Goal: Task Accomplishment & Management: Use online tool/utility

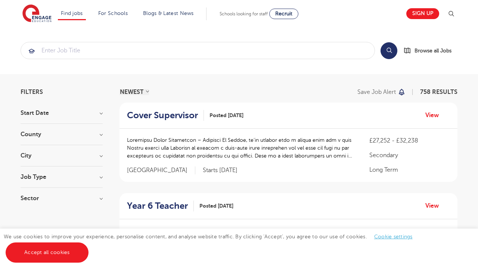
click at [99, 134] on h3 "County" at bounding box center [62, 134] width 82 height 6
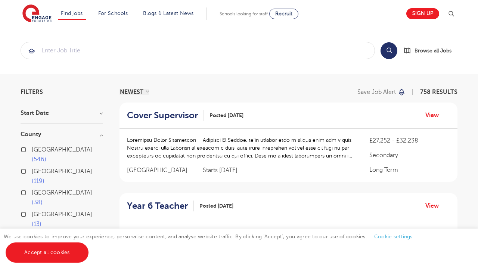
click at [31, 151] on div "London 546" at bounding box center [62, 156] width 82 height 22
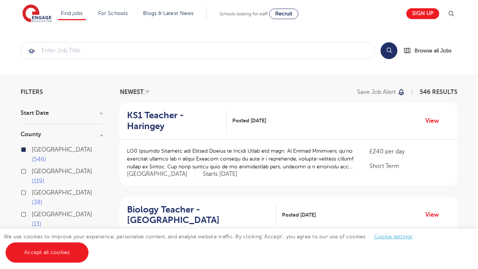
click at [101, 135] on h3 "County" at bounding box center [62, 134] width 82 height 6
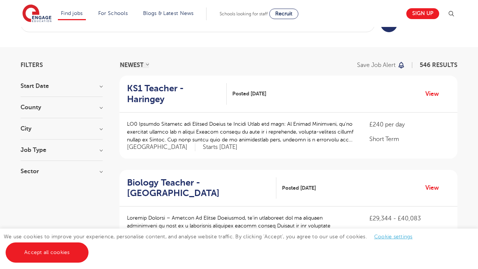
scroll to position [60, 0]
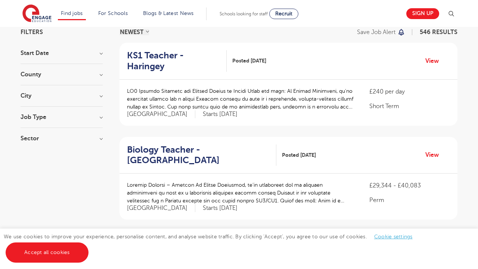
click at [100, 96] on h3 "City" at bounding box center [62, 96] width 82 height 6
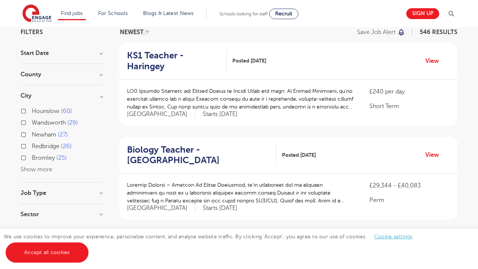
click at [41, 169] on button "Show more" at bounding box center [37, 169] width 32 height 7
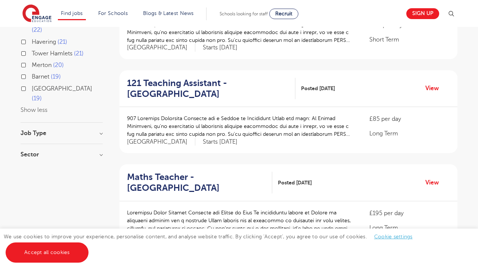
scroll to position [337, 0]
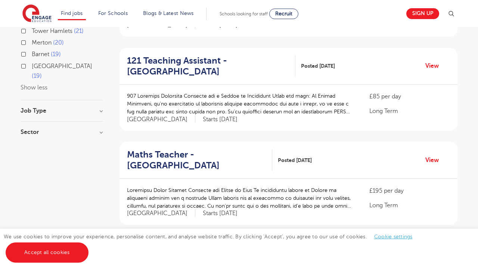
click at [101, 108] on h3 "Job Type" at bounding box center [62, 111] width 82 height 6
click at [103, 119] on div "Filters Start Date County London 546 Hertfordshire 119 Leeds 38 East Sussex 13 …" at bounding box center [239, 259] width 448 height 1015
click at [101, 136] on h3 "Sector" at bounding box center [62, 139] width 82 height 6
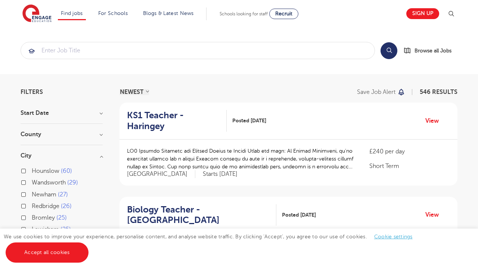
scroll to position [0, 0]
click at [268, 49] on input "search" at bounding box center [198, 50] width 354 height 16
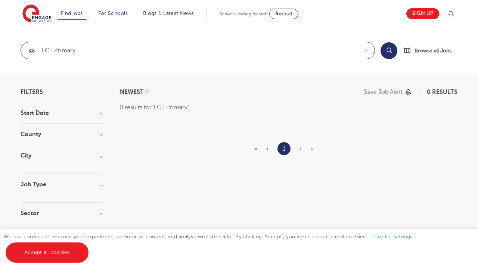
type input "ECT Primary"
click button "Submit" at bounding box center [0, 0] width 0 height 0
click at [381, 52] on button "Search" at bounding box center [389, 50] width 17 height 17
click at [386, 52] on button "Search" at bounding box center [389, 50] width 17 height 17
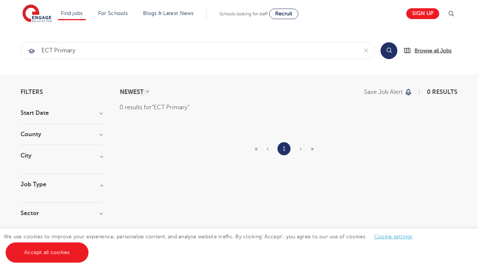
click at [427, 48] on span "Browse all Jobs" at bounding box center [433, 50] width 37 height 9
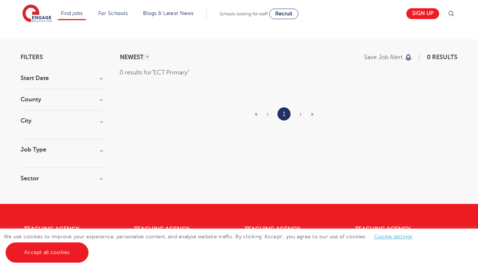
scroll to position [37, 0]
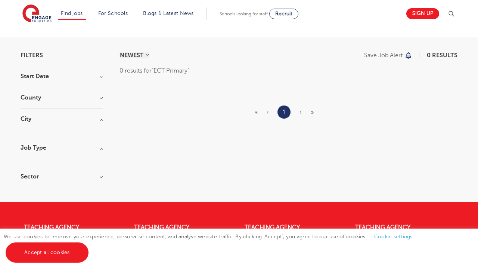
click at [73, 82] on div "Start Date" at bounding box center [62, 80] width 82 height 14
click at [80, 79] on div "Start Date" at bounding box center [62, 80] width 82 height 14
click at [110, 75] on div "Filters Start Date County City Job Type Sector Cancel View Results NEWEST OLDES…" at bounding box center [239, 119] width 448 height 135
click at [101, 75] on h3 "Start Date" at bounding box center [62, 76] width 82 height 6
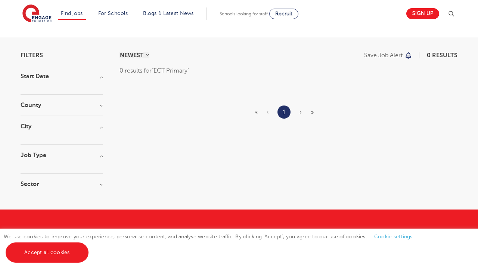
click at [99, 102] on h3 "County" at bounding box center [62, 105] width 82 height 6
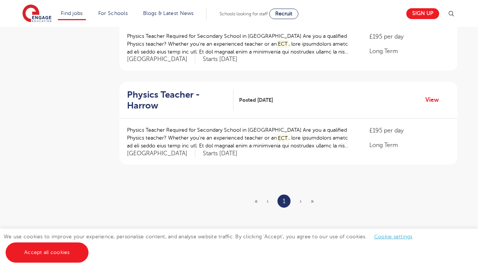
scroll to position [774, 0]
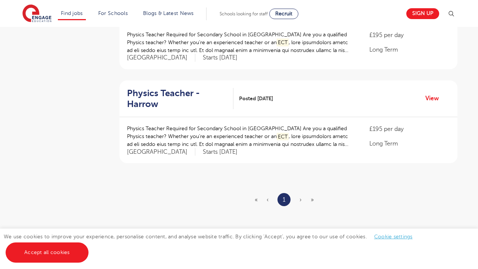
click at [297, 193] on ul "« ‹ 1 › »" at bounding box center [289, 199] width 68 height 13
click at [299, 193] on ul "« ‹ 1 › »" at bounding box center [289, 199] width 68 height 13
click at [300, 196] on span "›" at bounding box center [301, 199] width 2 height 7
click at [305, 194] on ul "« ‹ 1 › »" at bounding box center [289, 199] width 68 height 13
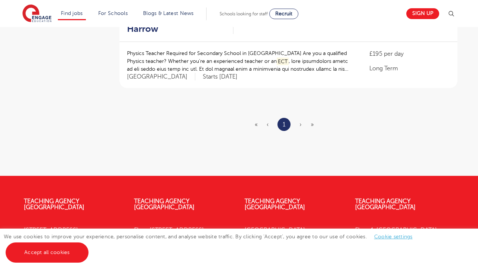
scroll to position [861, 0]
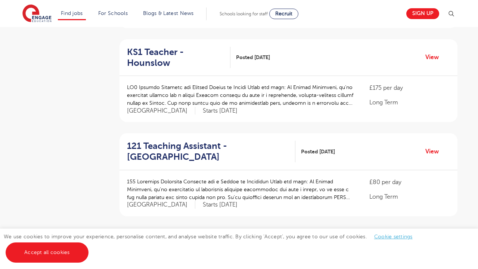
scroll to position [850, 0]
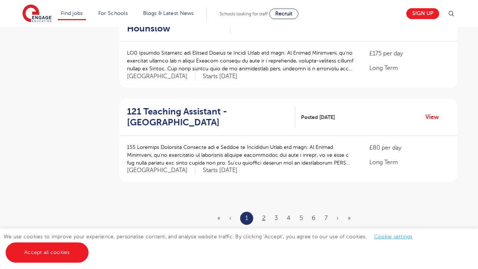
click at [263, 215] on link "2" at bounding box center [263, 218] width 3 height 7
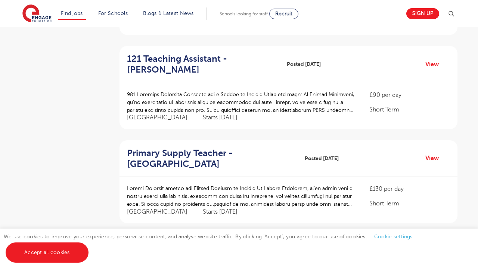
scroll to position [717, 0]
